Goal: Check status: Check status

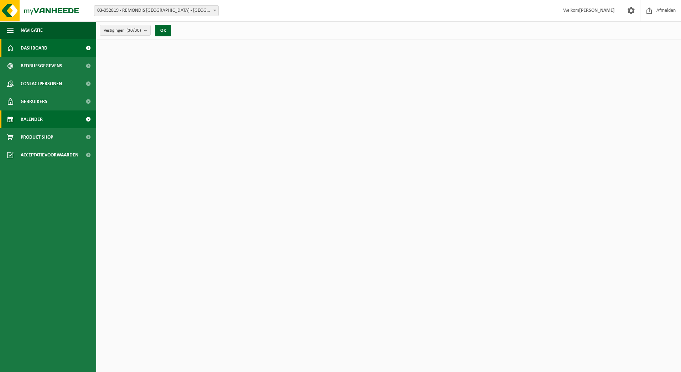
click at [37, 114] on span "Kalender" at bounding box center [32, 119] width 22 height 18
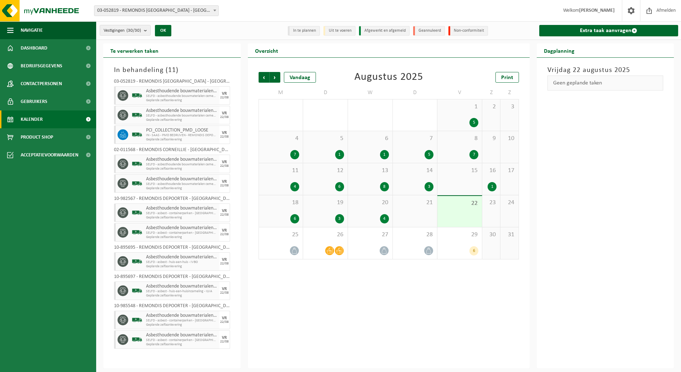
click at [184, 12] on span "03-052819 - REMONDIS [GEOGRAPHIC_DATA] - [GEOGRAPHIC_DATA]" at bounding box center [156, 11] width 124 height 10
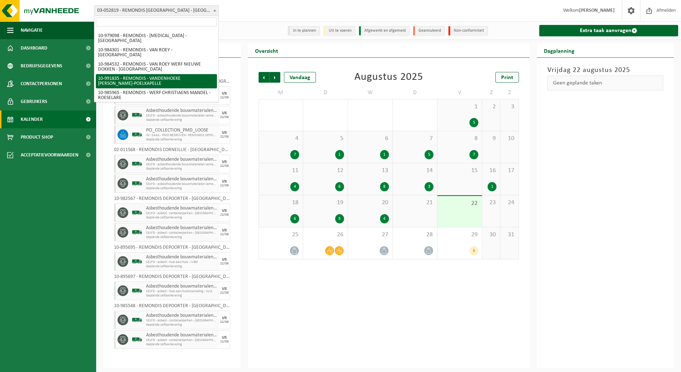
scroll to position [71, 0]
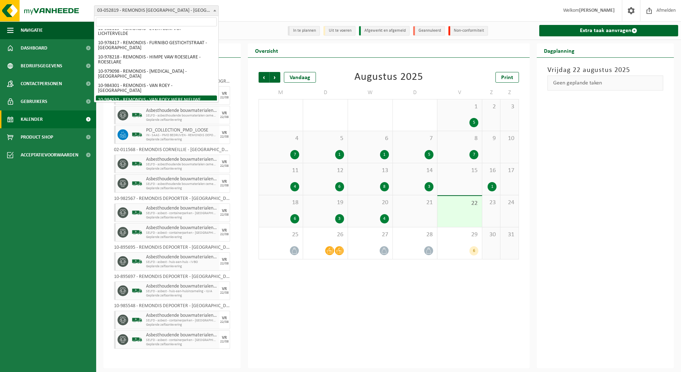
select select "163918"
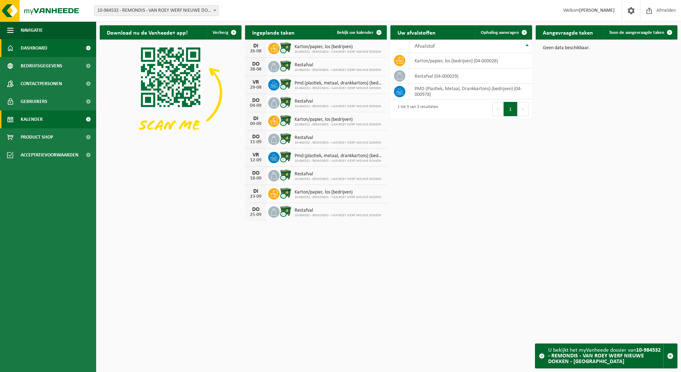
click at [43, 125] on link "Kalender" at bounding box center [48, 119] width 96 height 18
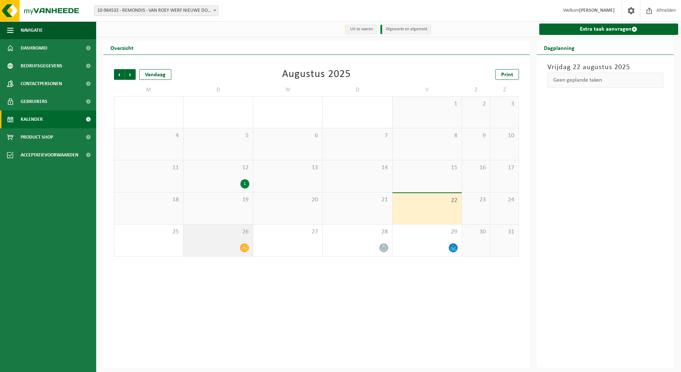
click at [234, 251] on div at bounding box center [218, 248] width 62 height 10
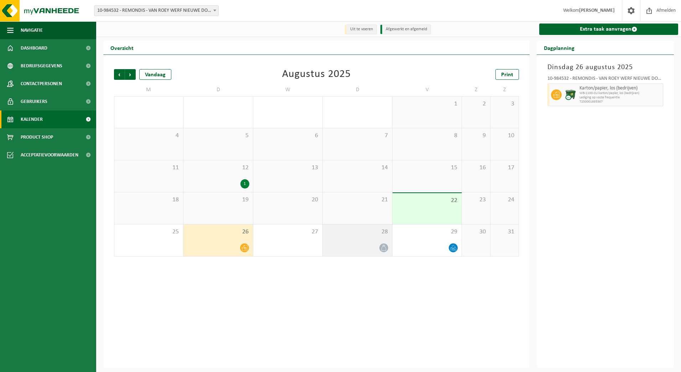
click at [379, 234] on span "28" at bounding box center [357, 232] width 62 height 8
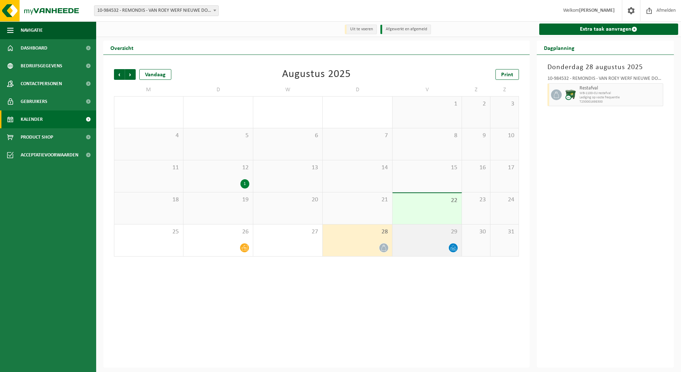
click at [409, 236] on div "29" at bounding box center [426, 240] width 69 height 32
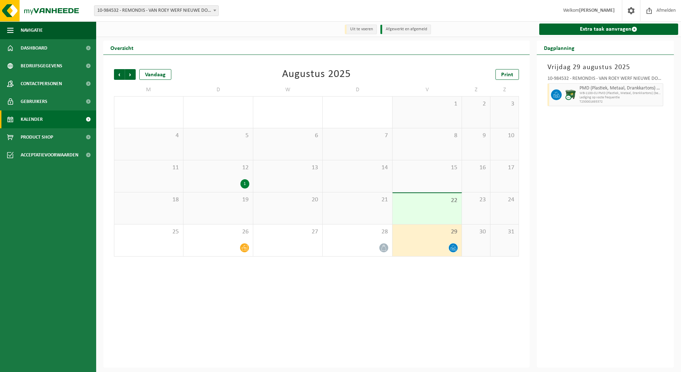
click at [177, 11] on span "10-984532 - REMONDIS - VAN ROEY WERF NIEUWE DOKKEN - [GEOGRAPHIC_DATA]" at bounding box center [156, 11] width 124 height 10
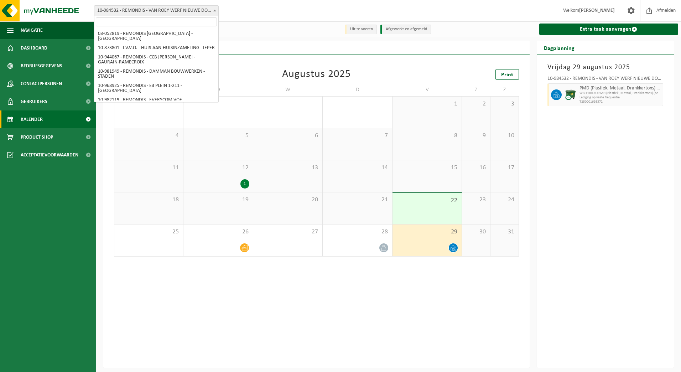
scroll to position [99, 0]
